Goal: Task Accomplishment & Management: Use online tool/utility

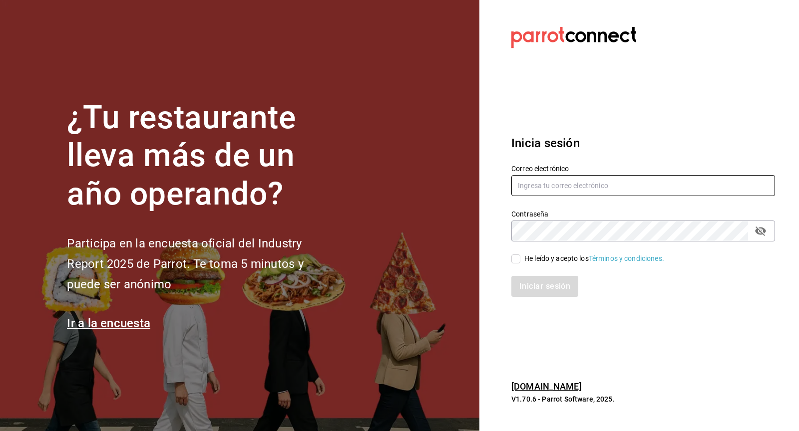
type input "[EMAIL_ADDRESS][DOMAIN_NAME]"
click at [531, 256] on div "He leído y acepto los Términos y condiciones." at bounding box center [594, 259] width 140 height 10
click at [520, 256] on input "He leído y acepto los Términos y condiciones." at bounding box center [515, 259] width 9 height 9
checkbox input "true"
click at [527, 296] on button "Iniciar sesión" at bounding box center [545, 286] width 68 height 21
